Goal: Transaction & Acquisition: Purchase product/service

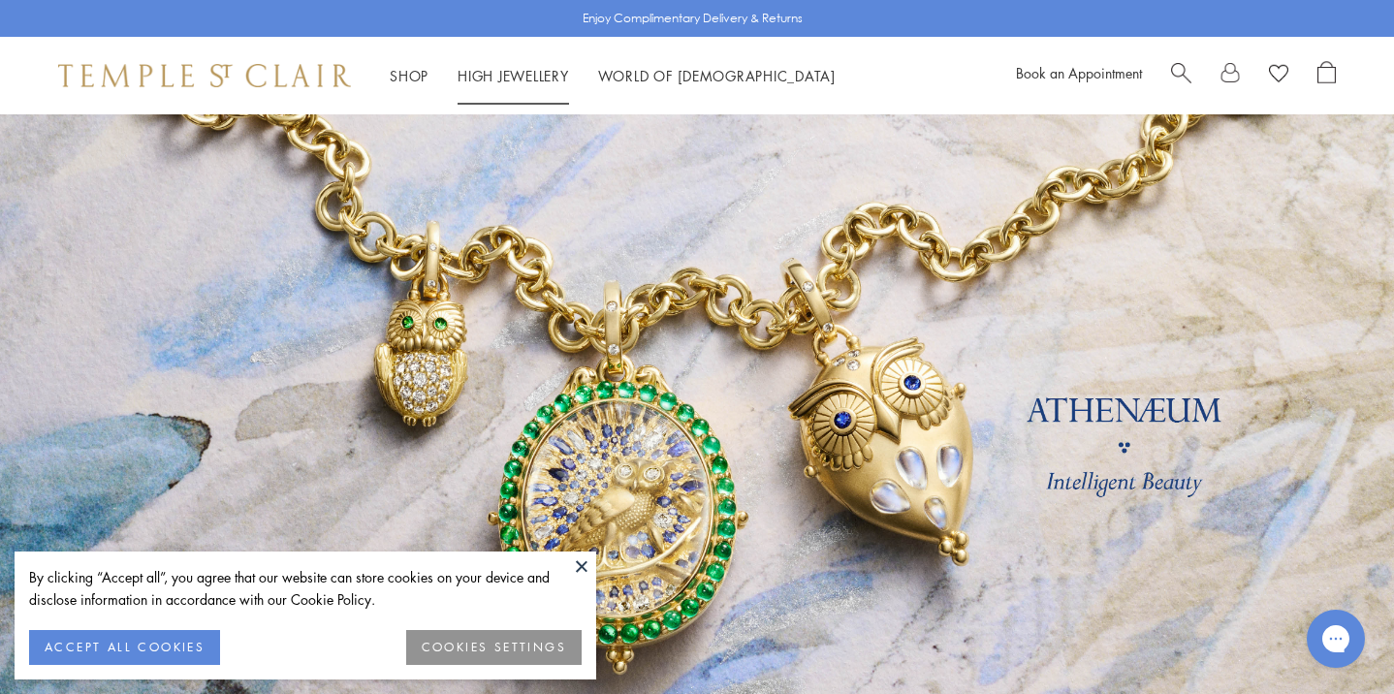
click at [527, 74] on link "High Jewellery High Jewellery" at bounding box center [514, 75] width 112 height 19
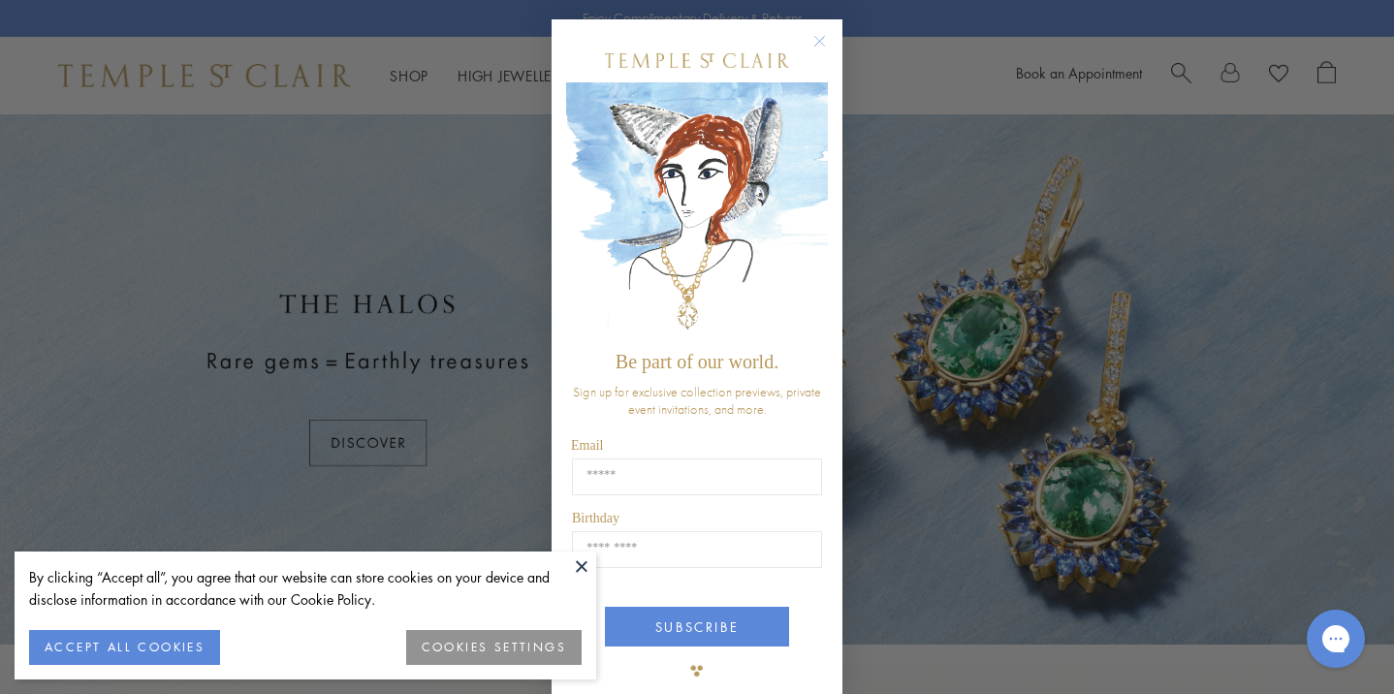
click at [585, 562] on button at bounding box center [581, 566] width 29 height 29
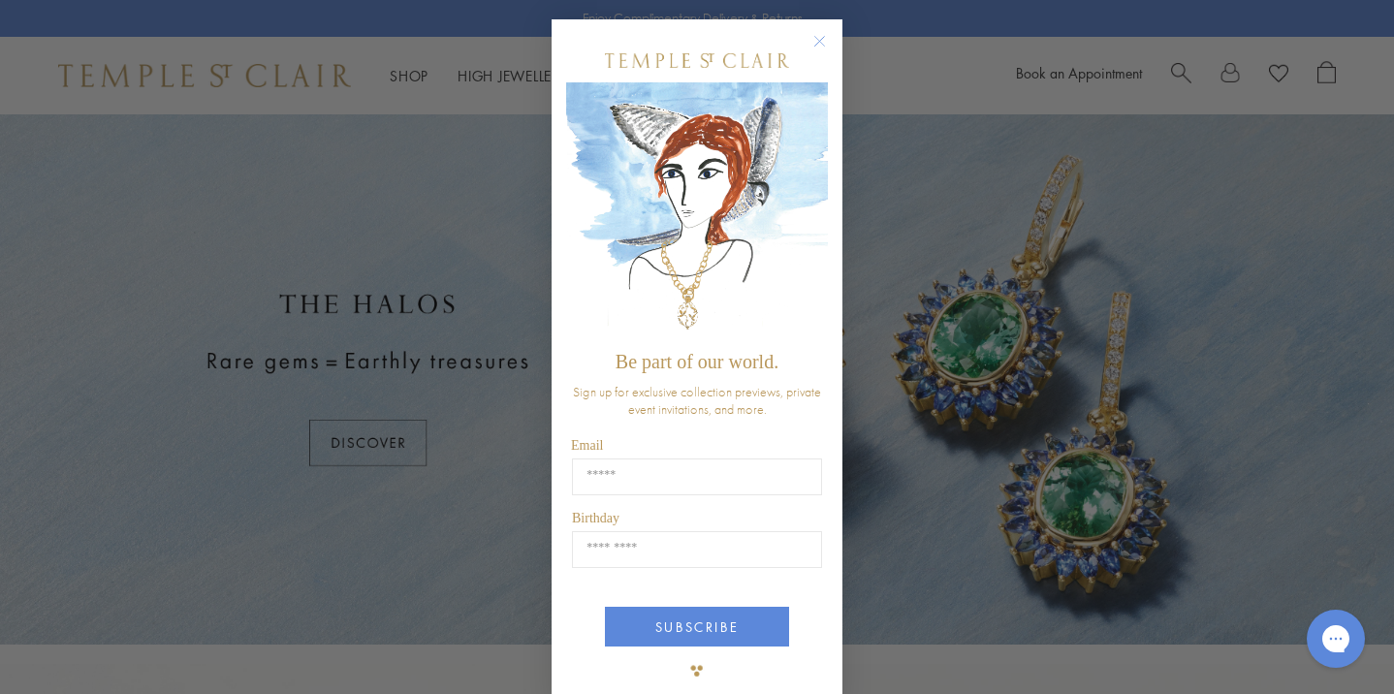
click at [825, 38] on circle "Close dialog" at bounding box center [820, 41] width 23 height 23
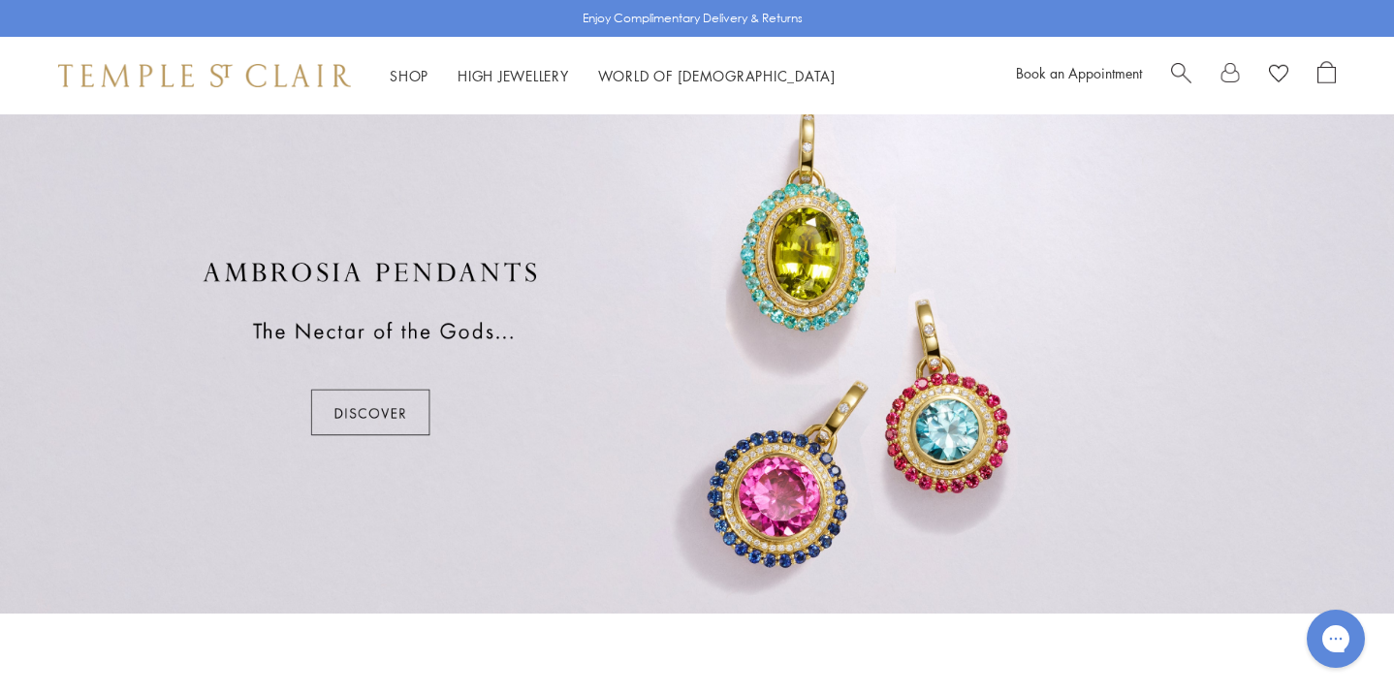
scroll to position [1201, 0]
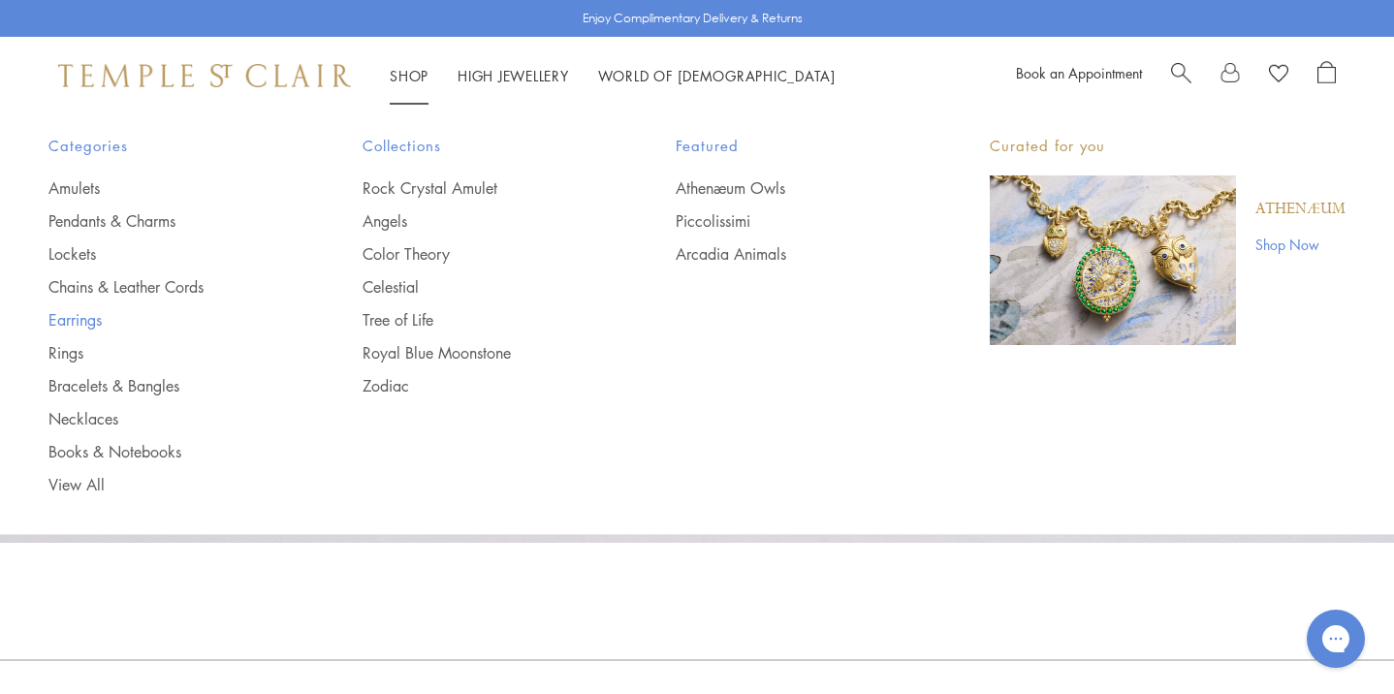
click at [80, 318] on link "Earrings" at bounding box center [166, 319] width 237 height 21
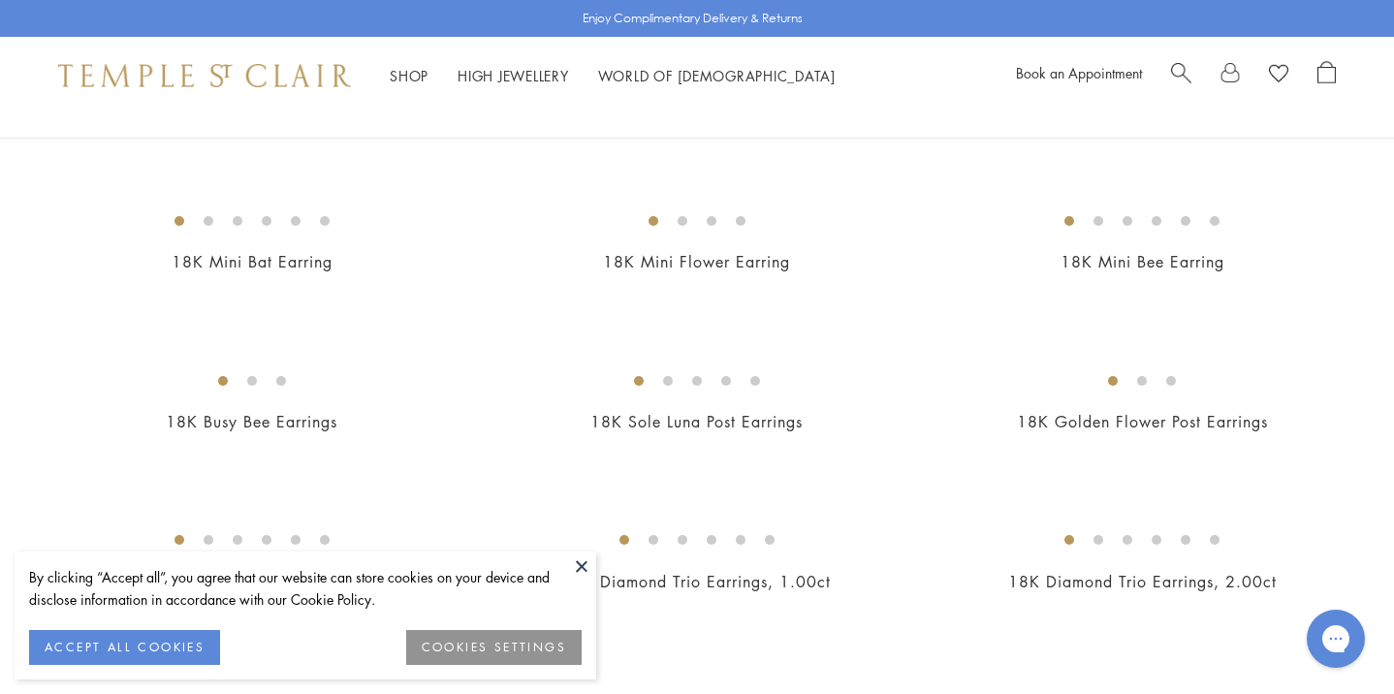
scroll to position [667, 0]
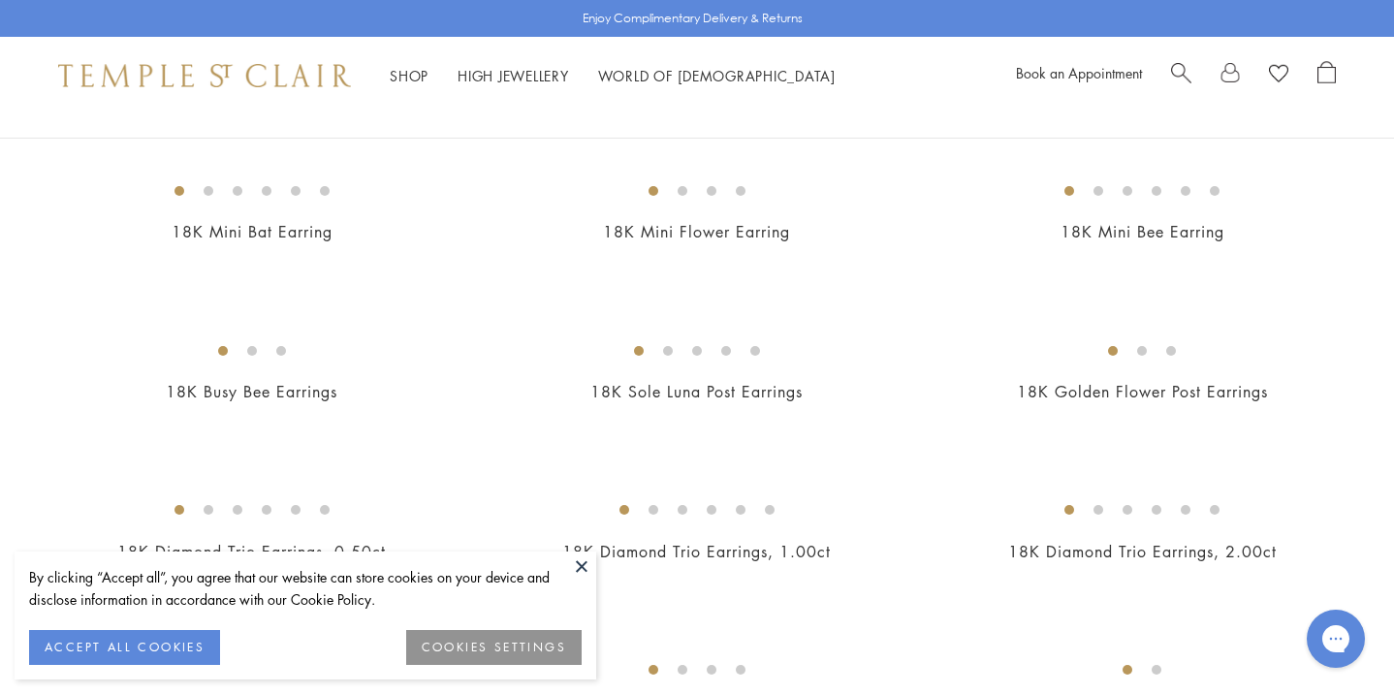
click at [589, 565] on button at bounding box center [581, 566] width 29 height 29
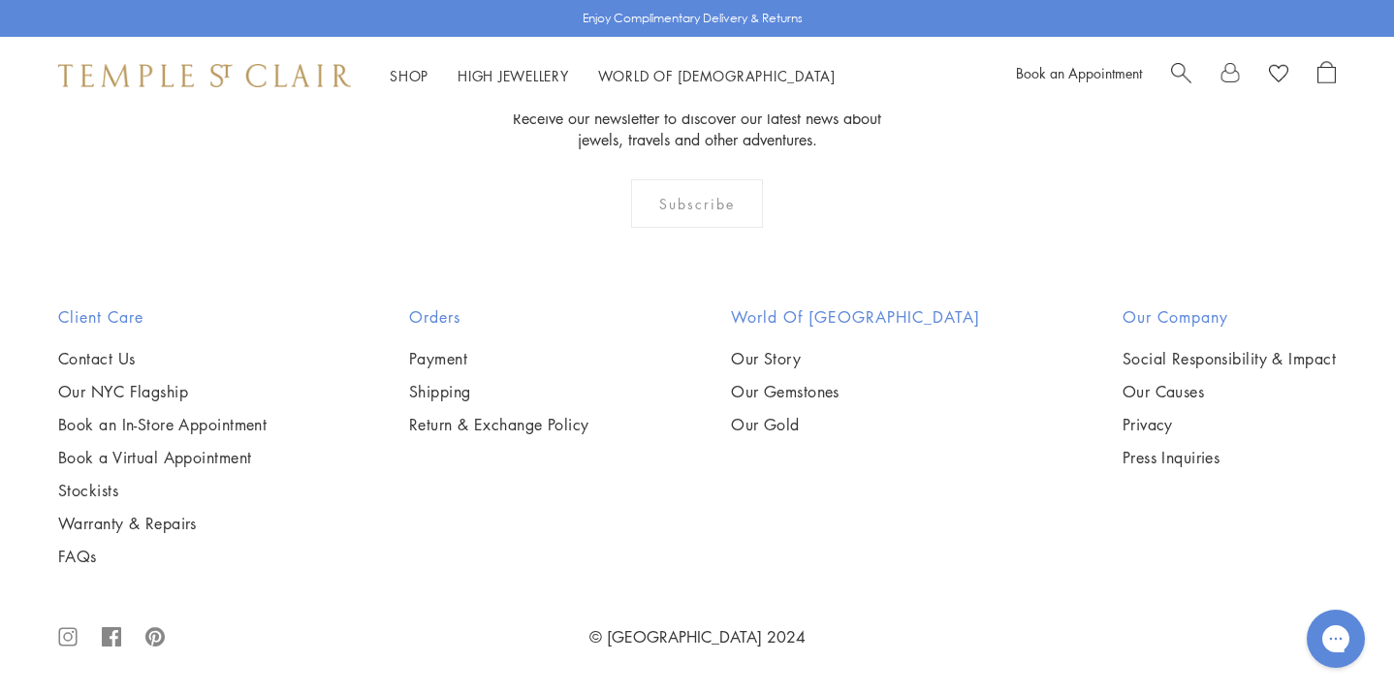
scroll to position [9639, 0]
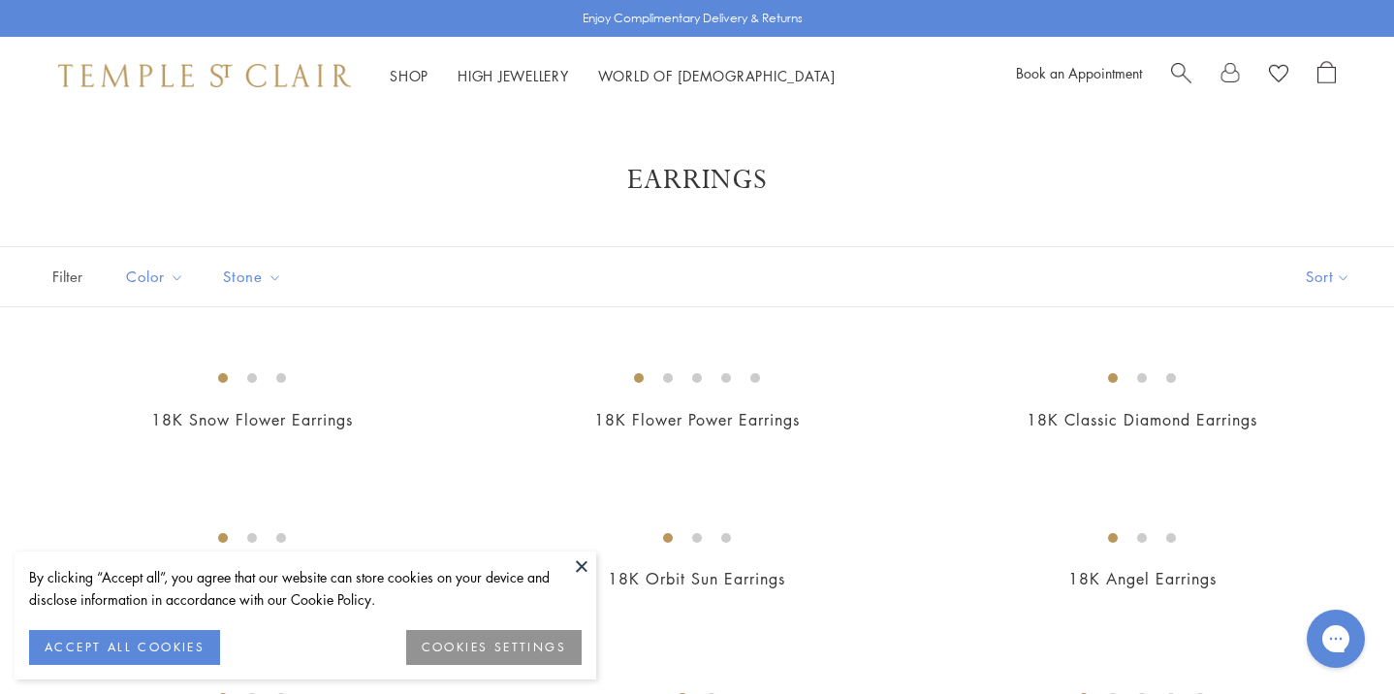
click at [578, 566] on button at bounding box center [581, 566] width 29 height 29
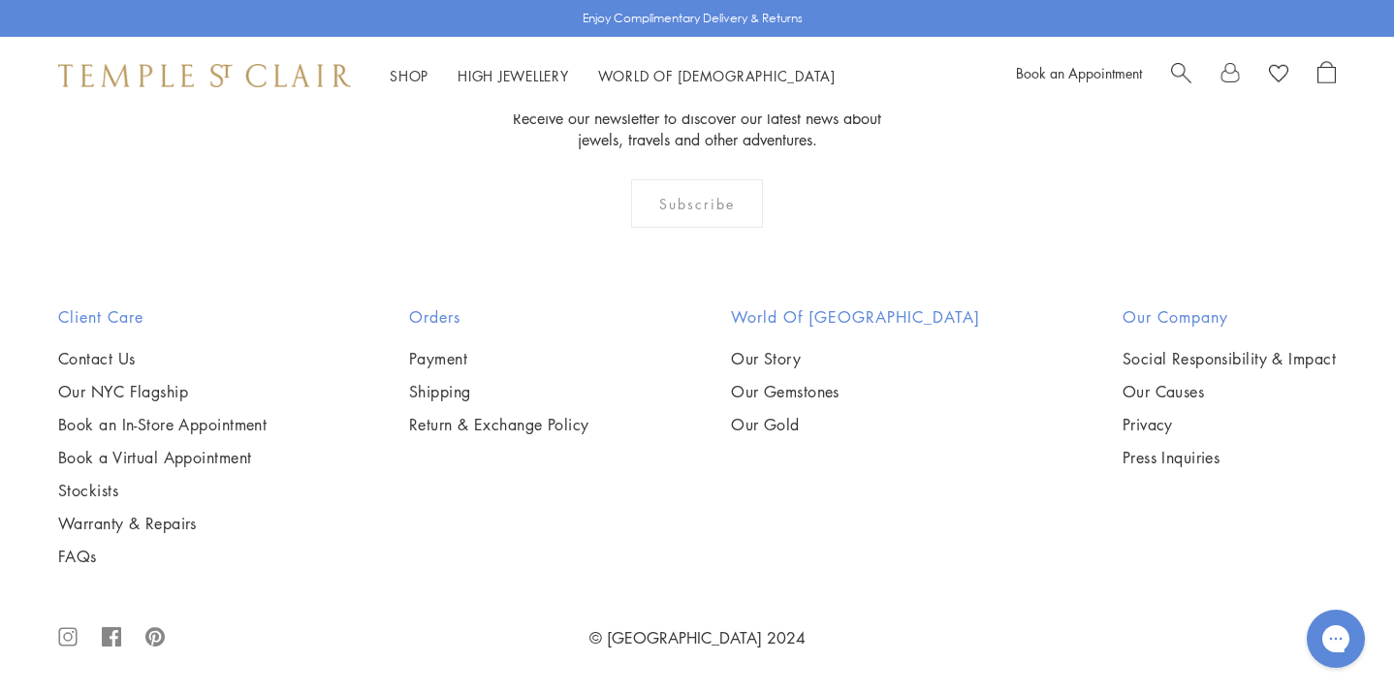
scroll to position [9174, 0]
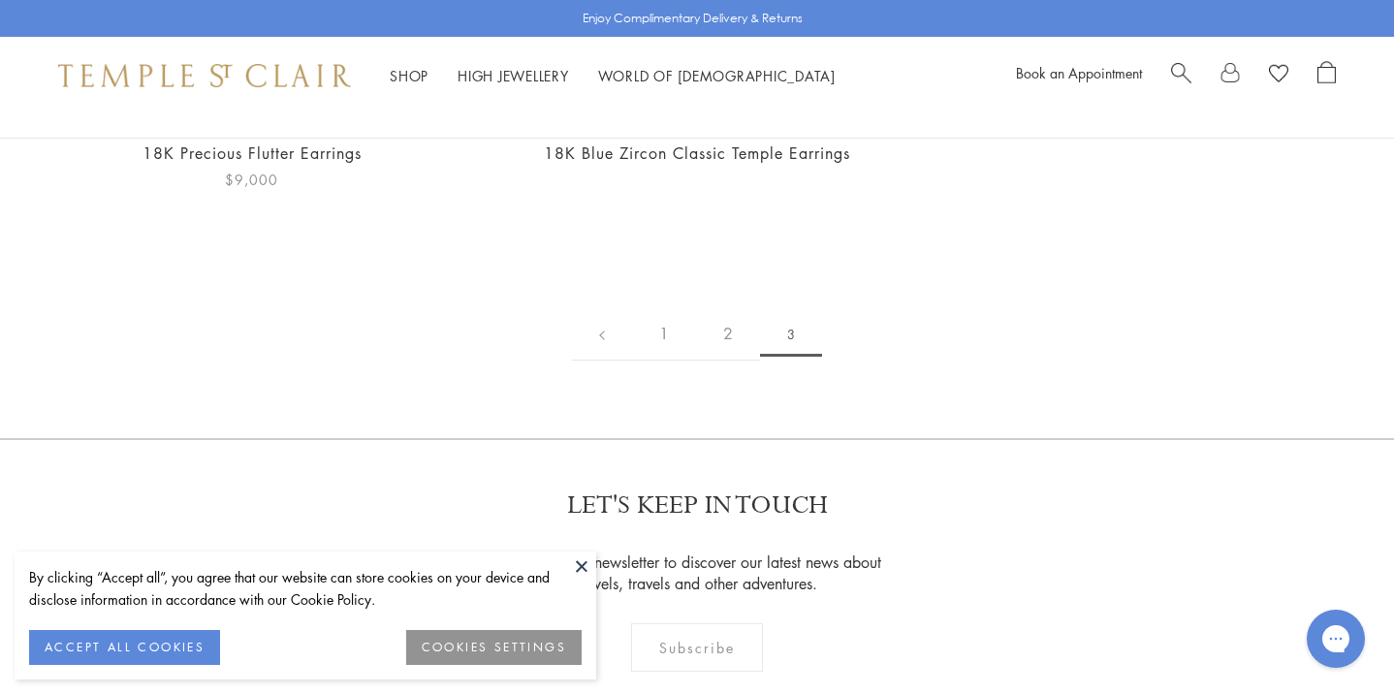
scroll to position [280, 0]
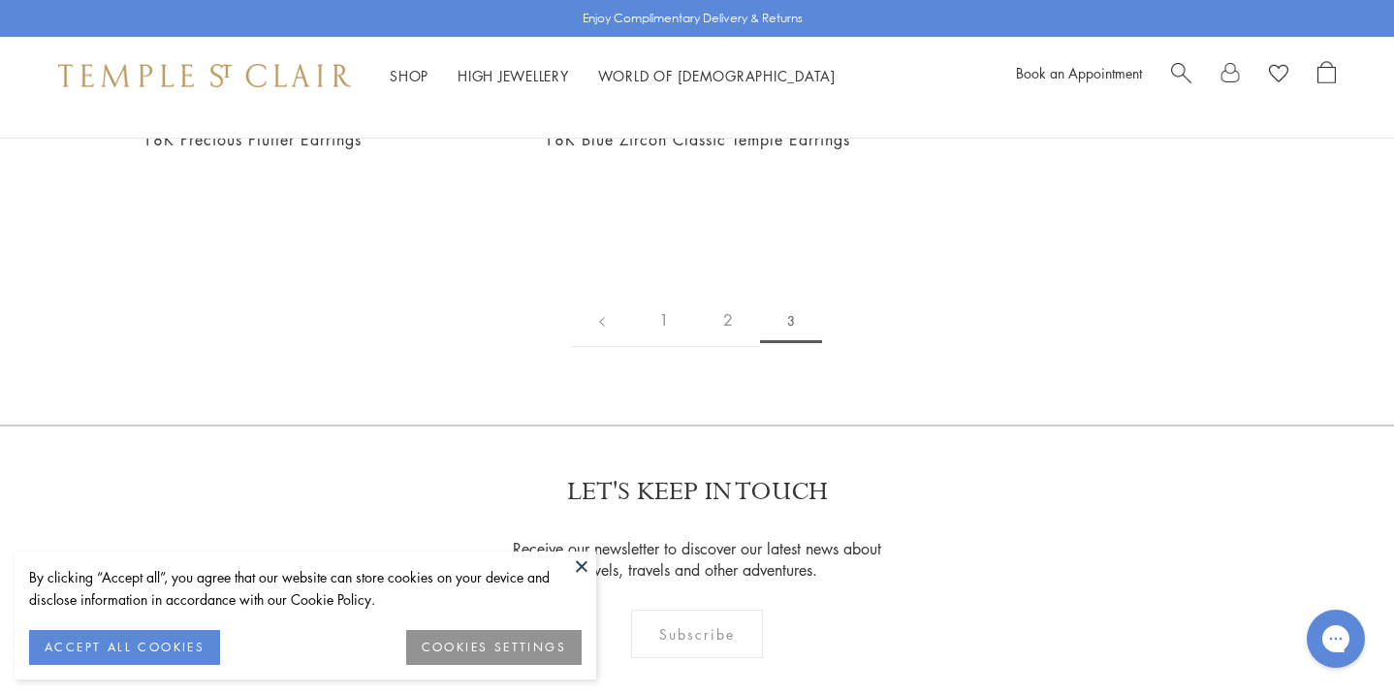
click at [587, 561] on button at bounding box center [581, 566] width 29 height 29
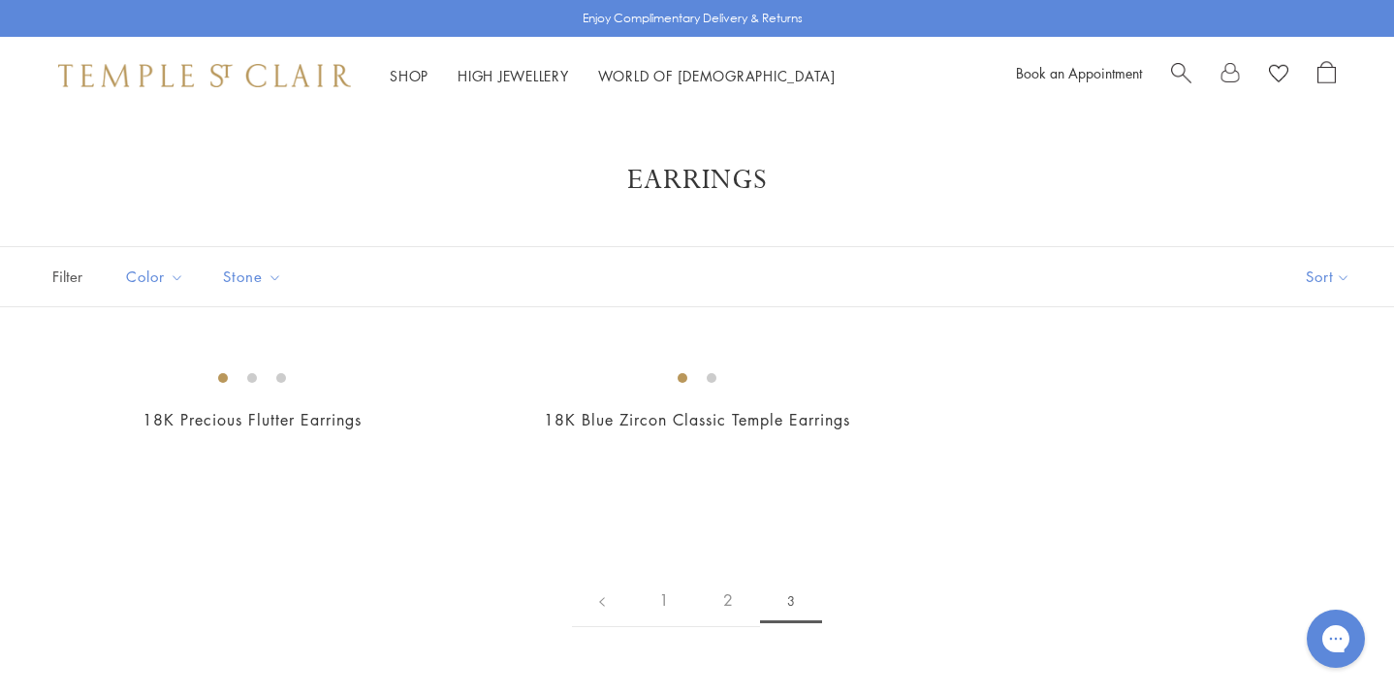
scroll to position [0, 0]
